Goal: Find specific page/section: Find specific page/section

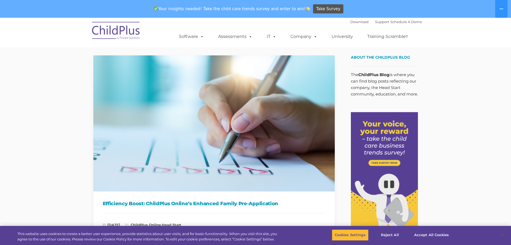
click at [112, 36] on img at bounding box center [116, 31] width 54 height 27
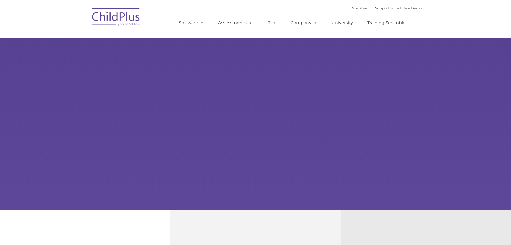
type input ""
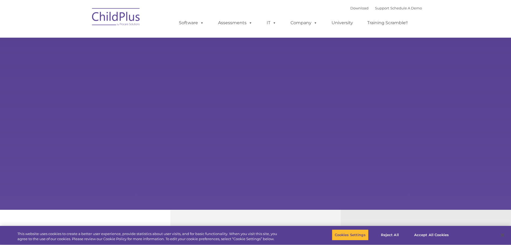
select select "MEDIUM"
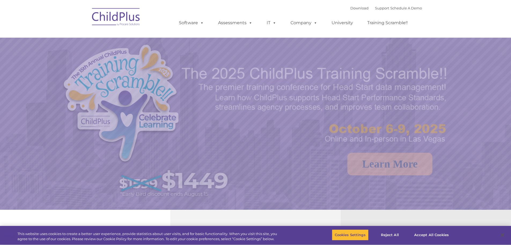
select select "MEDIUM"
